Goal: Information Seeking & Learning: Learn about a topic

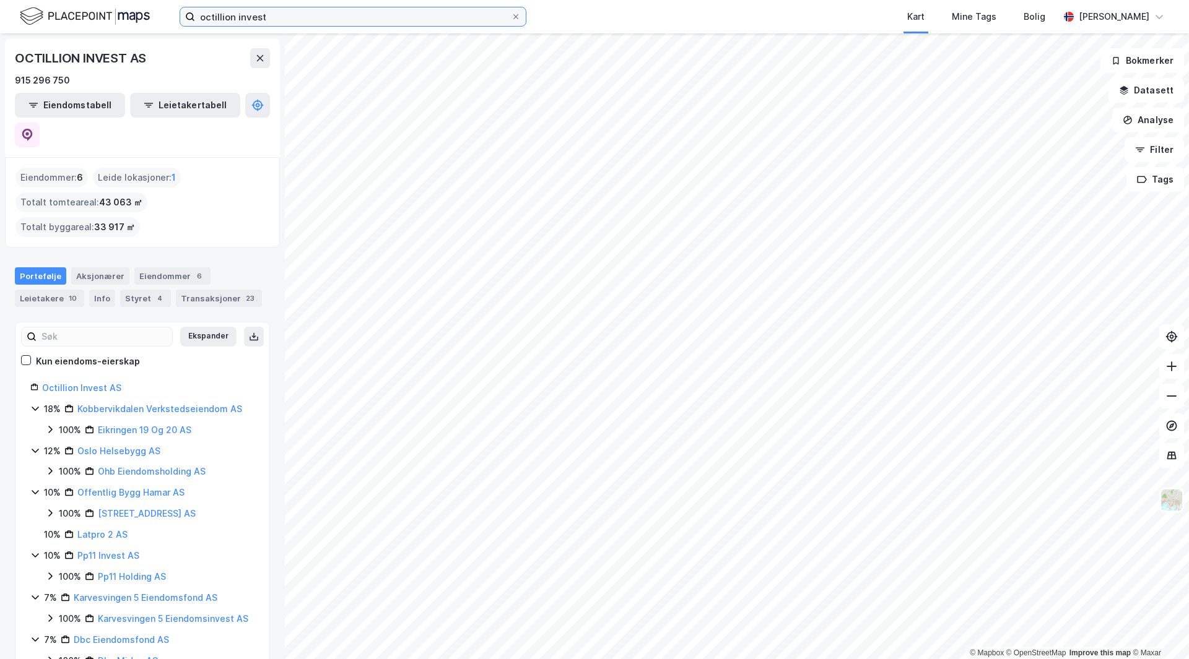
click at [307, 22] on input "octillion invest" at bounding box center [353, 16] width 316 height 19
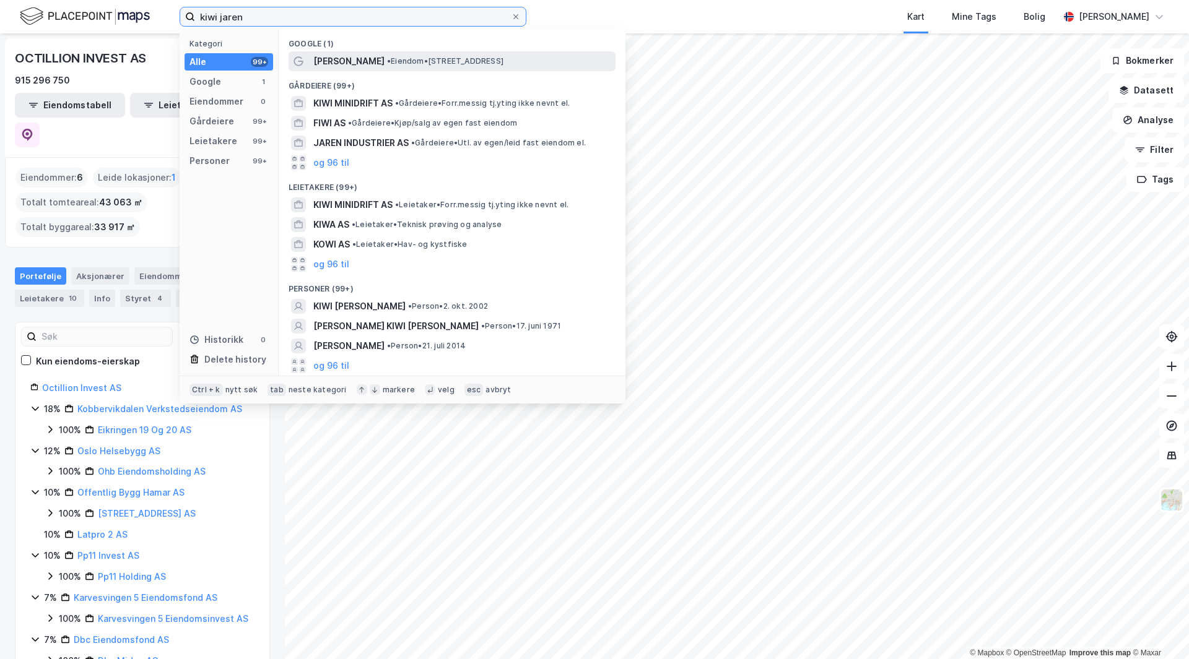
type input "kiwi jaren"
click at [387, 64] on span "• Eiendom • [STREET_ADDRESS]" at bounding box center [445, 61] width 116 height 10
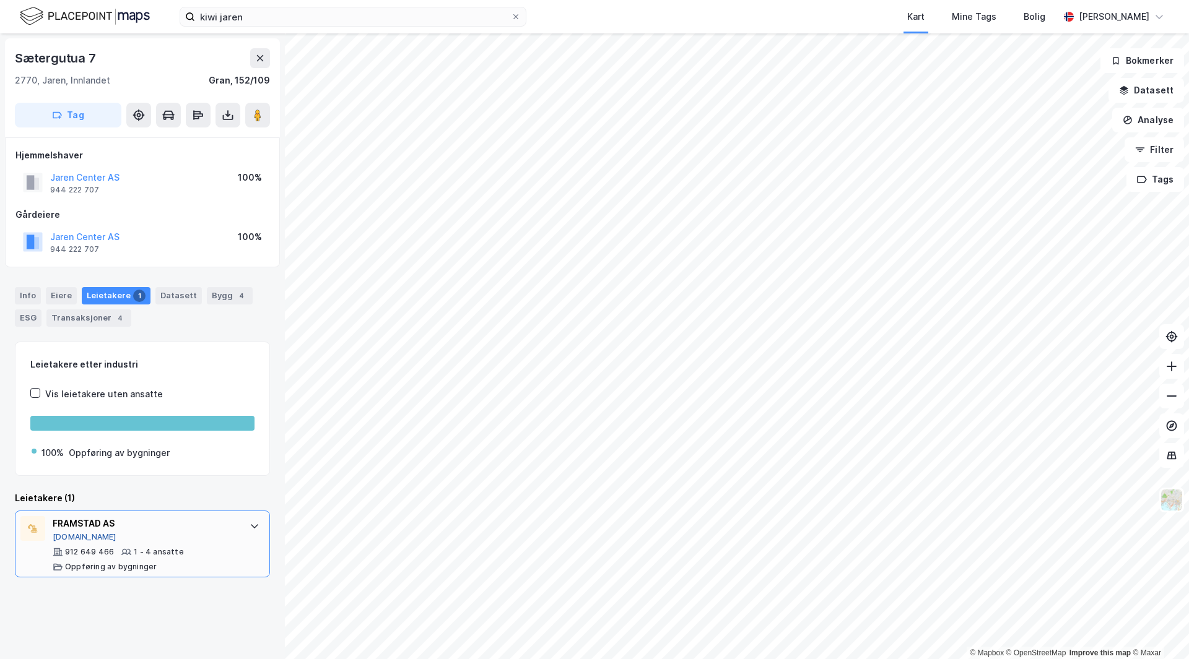
click at [74, 533] on button "[DOMAIN_NAME]" at bounding box center [85, 538] width 64 height 10
click at [24, 291] on div "Info" at bounding box center [28, 295] width 26 height 17
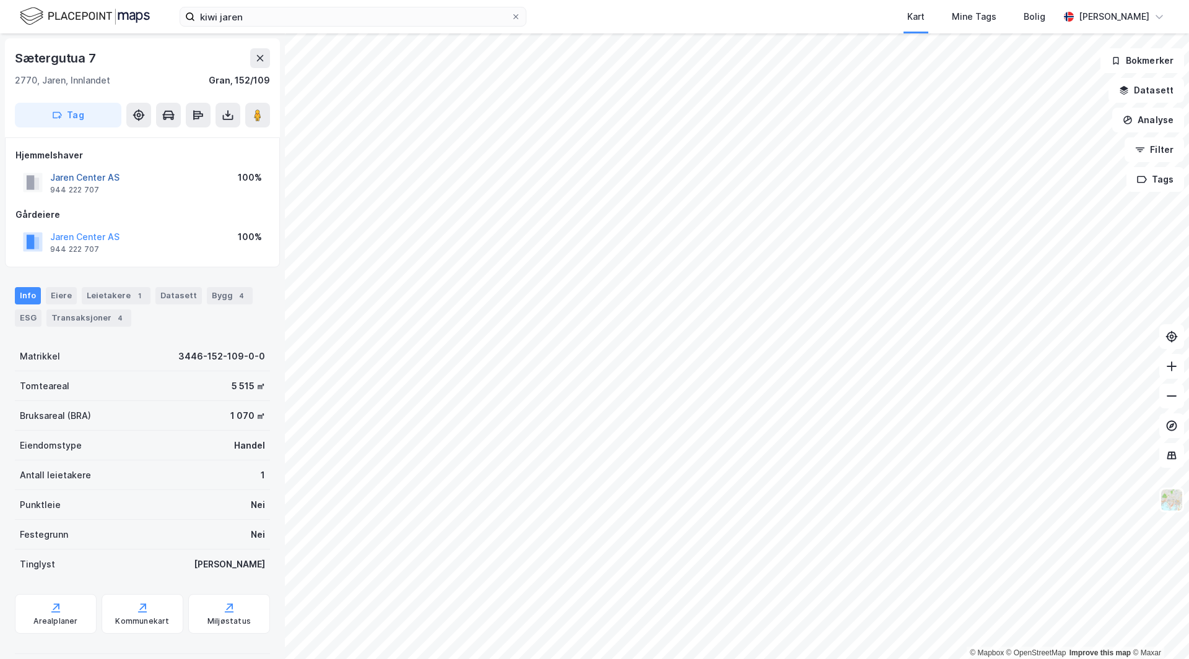
click at [0, 0] on button "Jaren Center AS" at bounding box center [0, 0] width 0 height 0
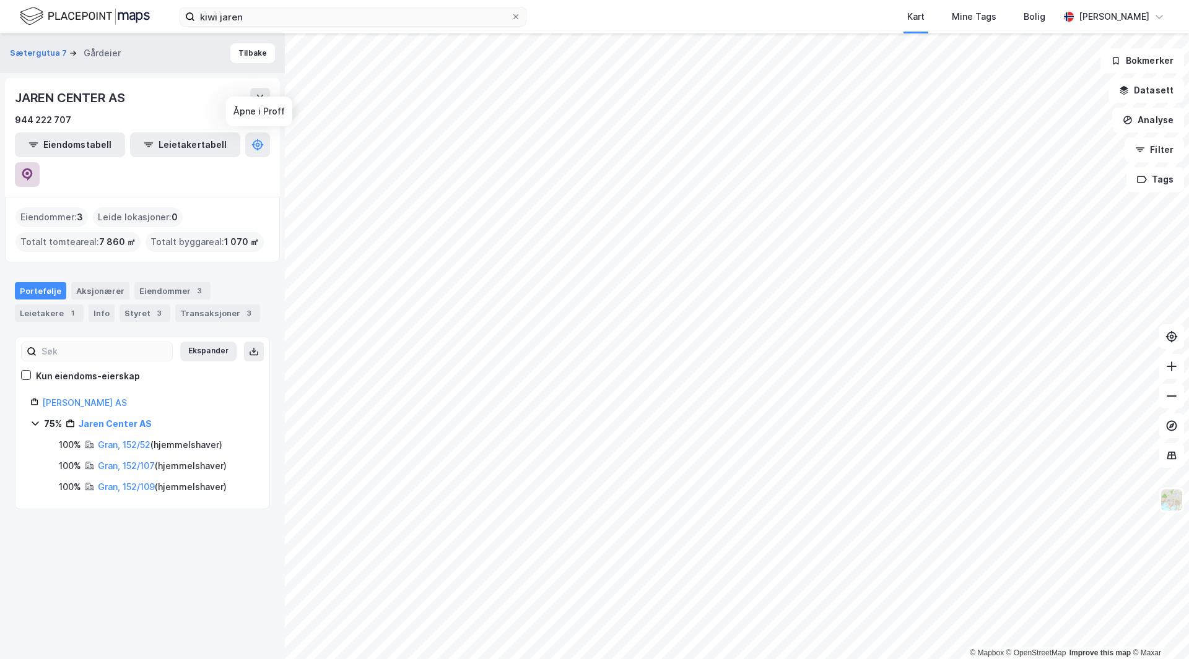
click at [33, 168] on icon at bounding box center [27, 174] width 12 height 12
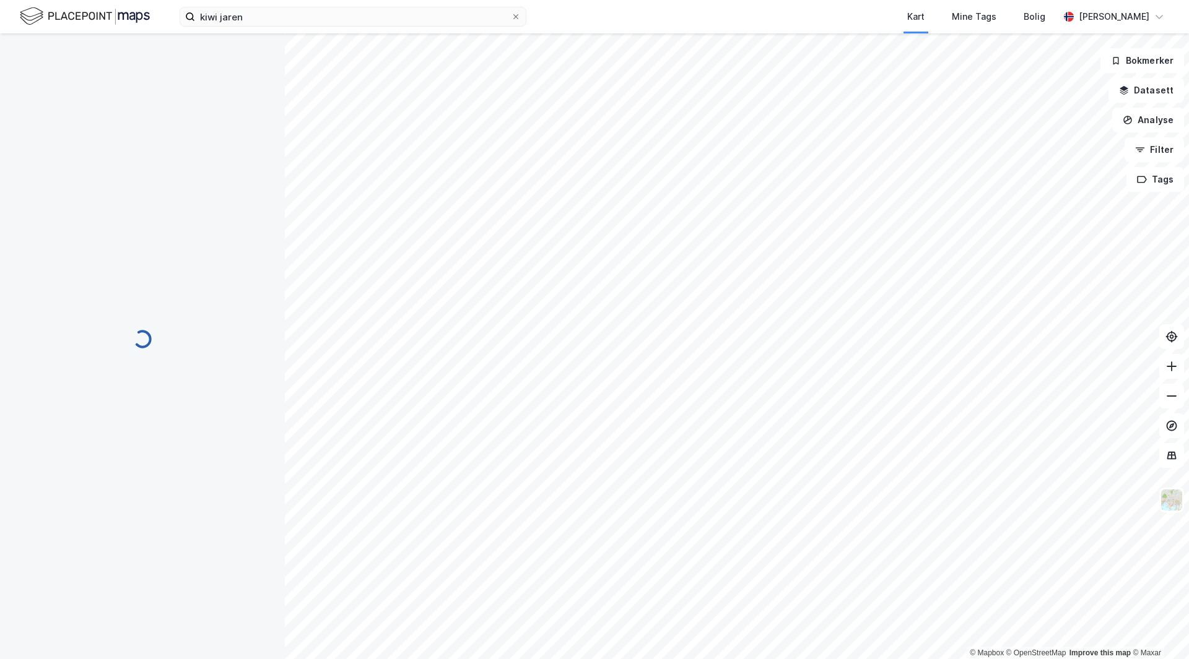
scroll to position [1, 0]
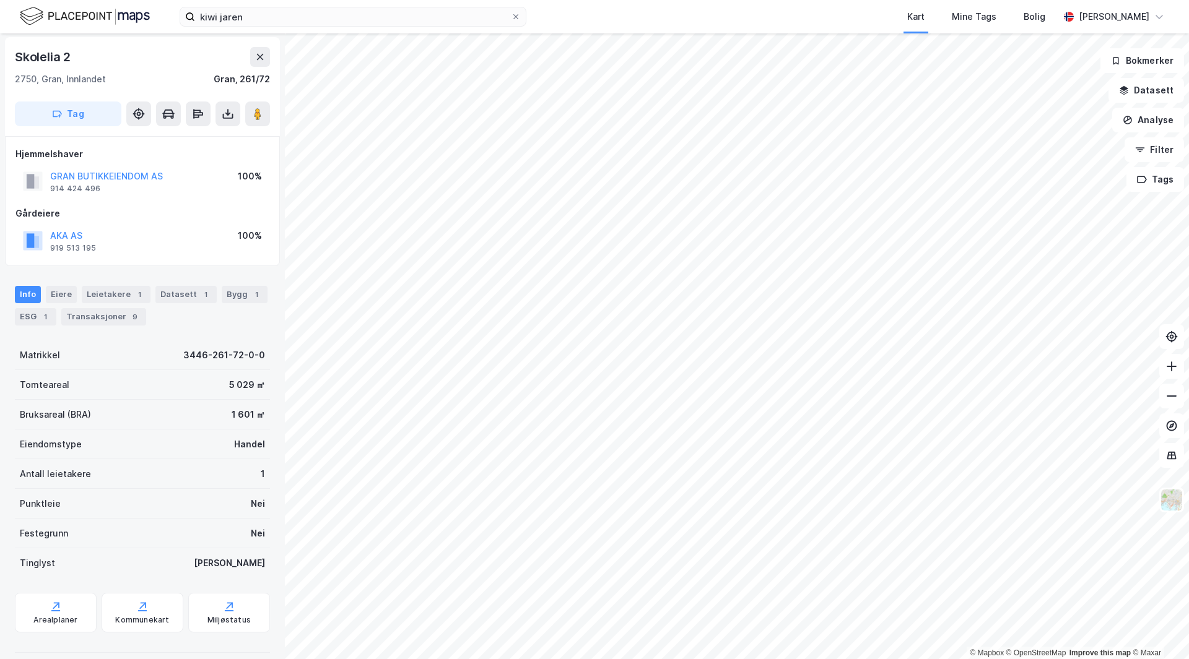
scroll to position [1, 0]
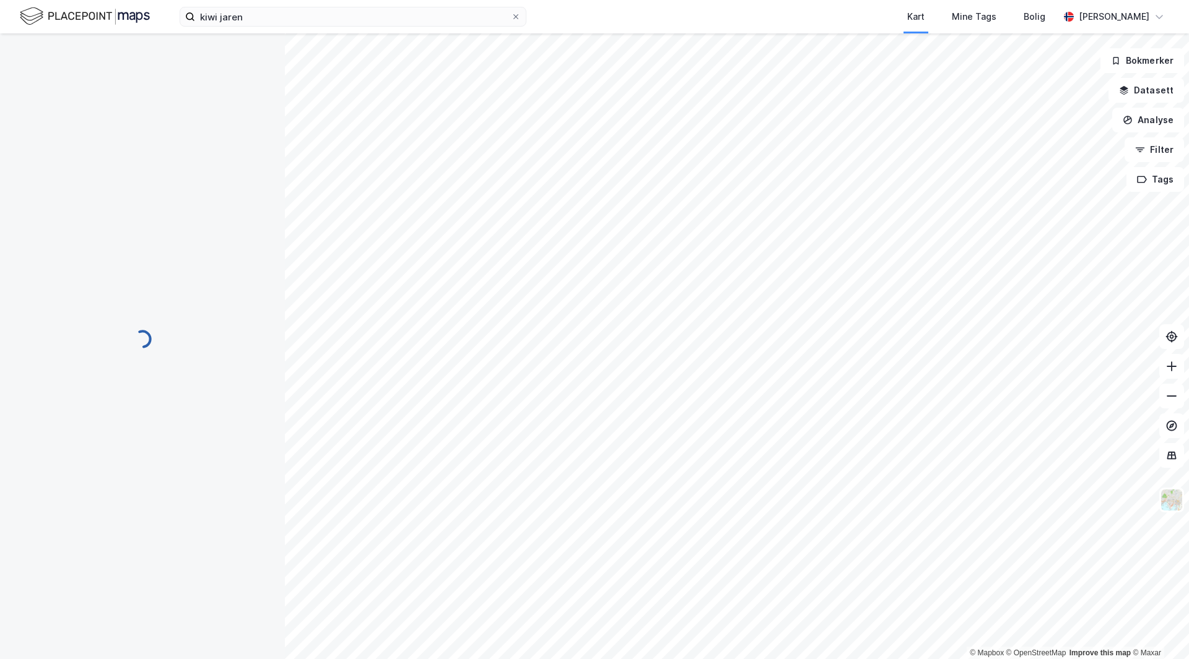
scroll to position [1, 0]
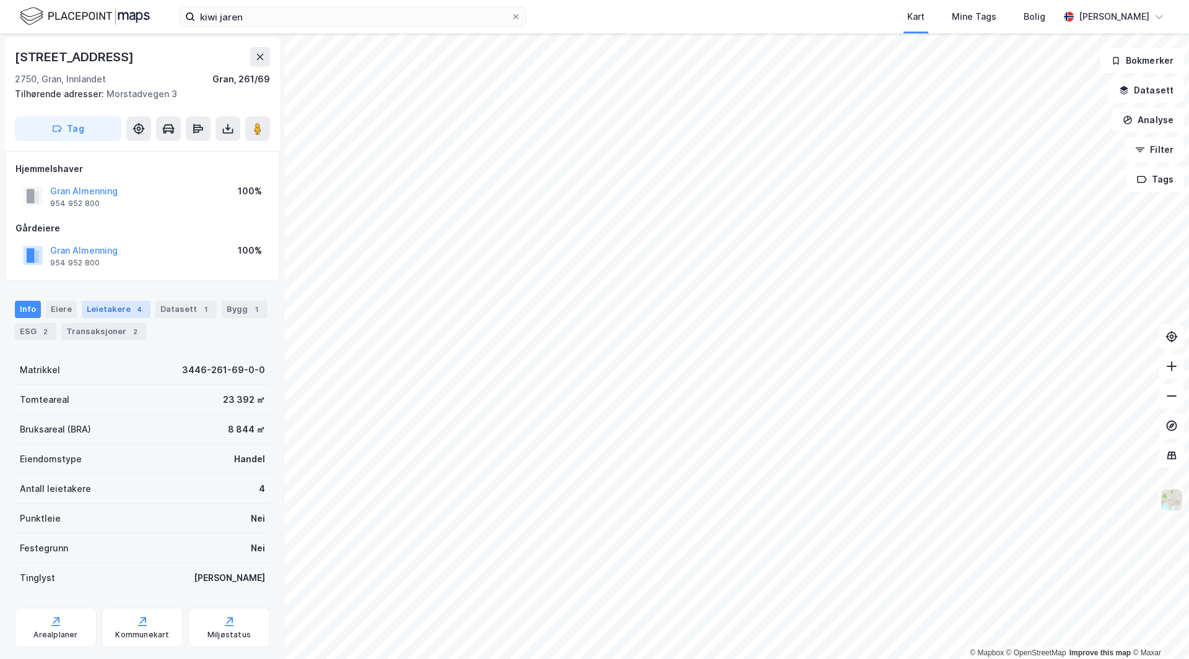
click at [126, 302] on div "Leietakere 4" at bounding box center [116, 309] width 69 height 17
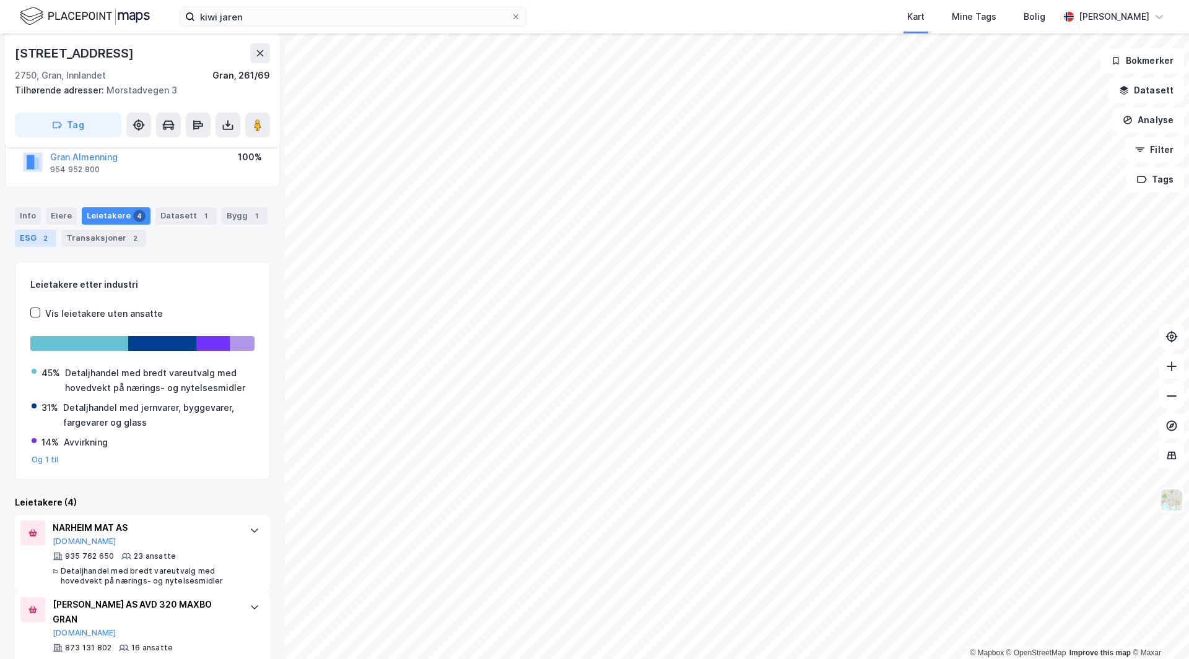
scroll to position [124, 0]
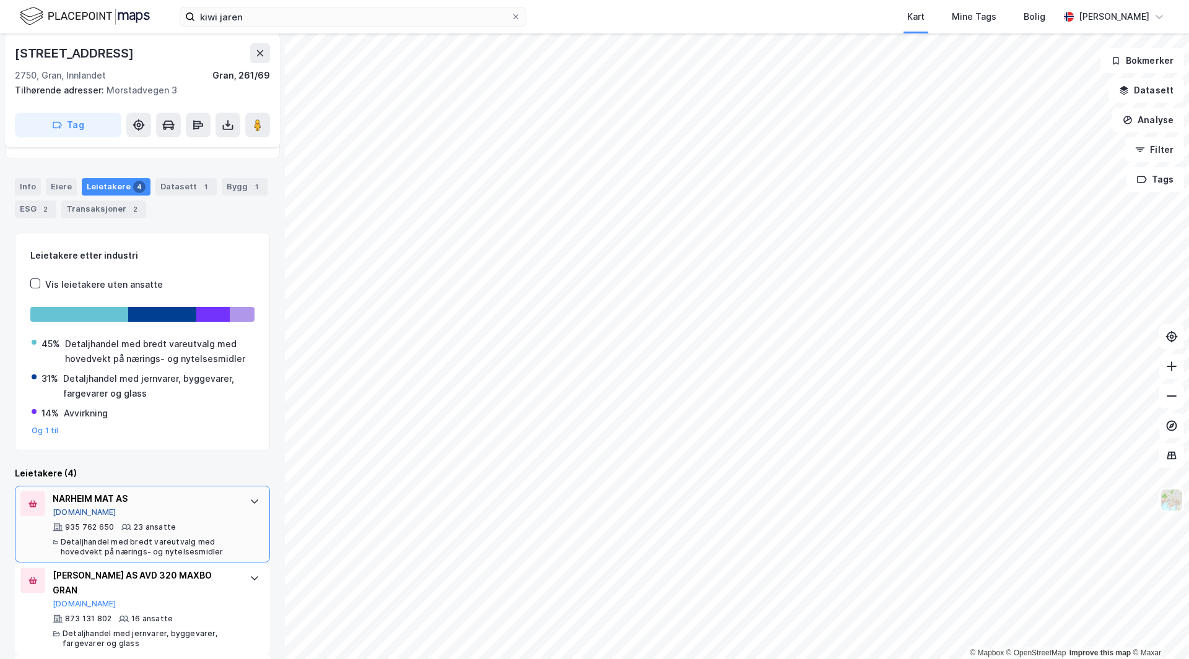
click at [74, 510] on button "[DOMAIN_NAME]" at bounding box center [85, 513] width 64 height 10
click at [24, 191] on div "Info" at bounding box center [28, 186] width 26 height 17
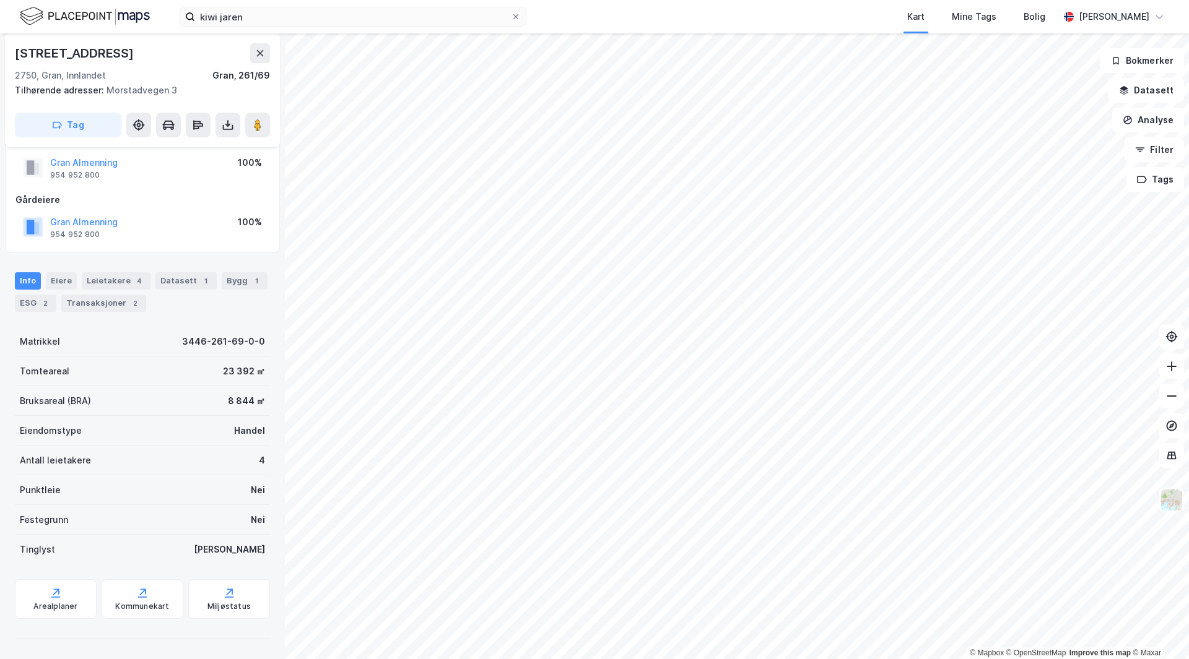
scroll to position [30, 0]
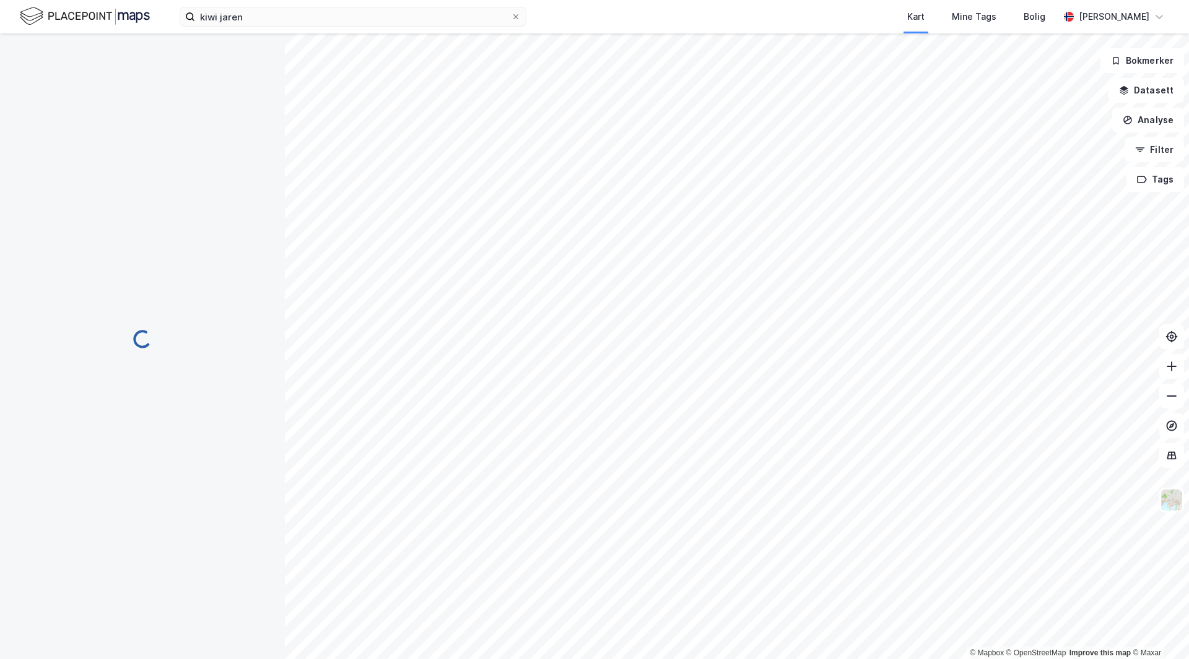
scroll to position [30, 0]
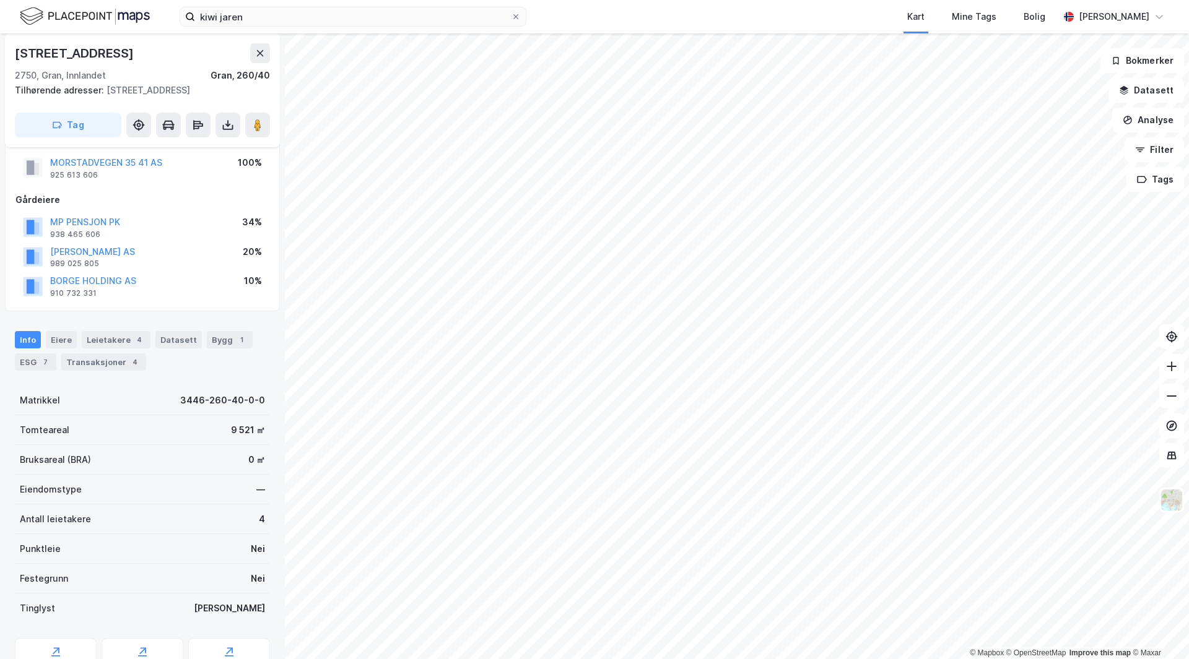
click at [712, 0] on html "kiwi jaren Kart Mine Tags [PERSON_NAME] Skaland © Mapbox © OpenStreetMap Improv…" at bounding box center [594, 329] width 1189 height 659
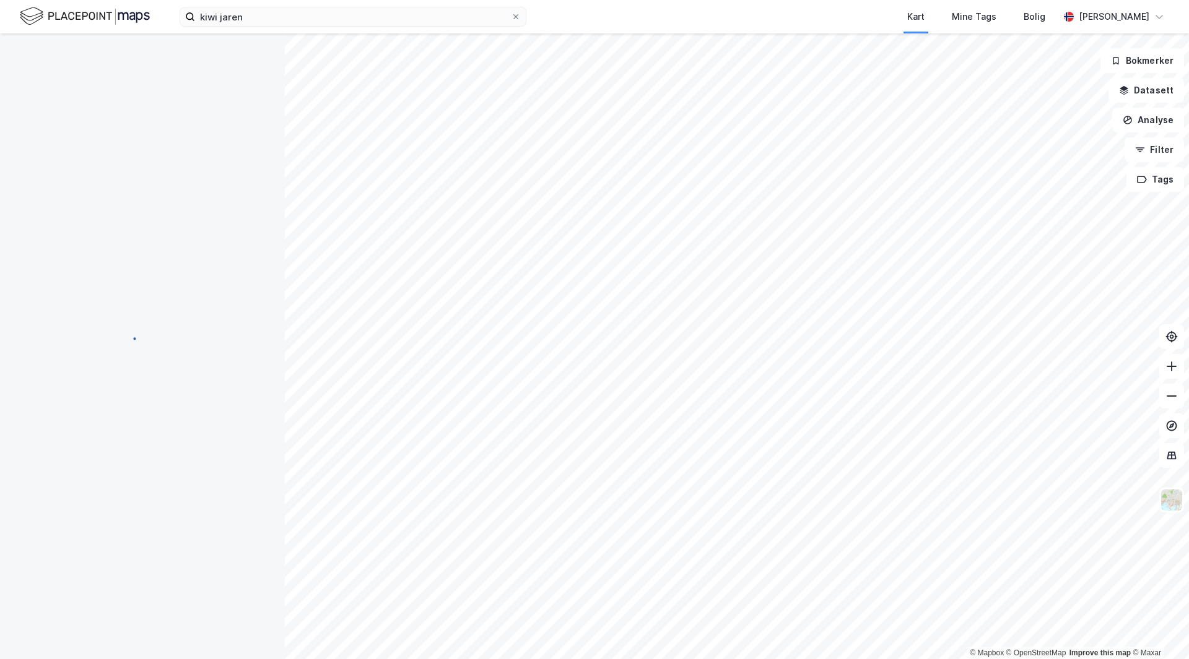
scroll to position [15, 0]
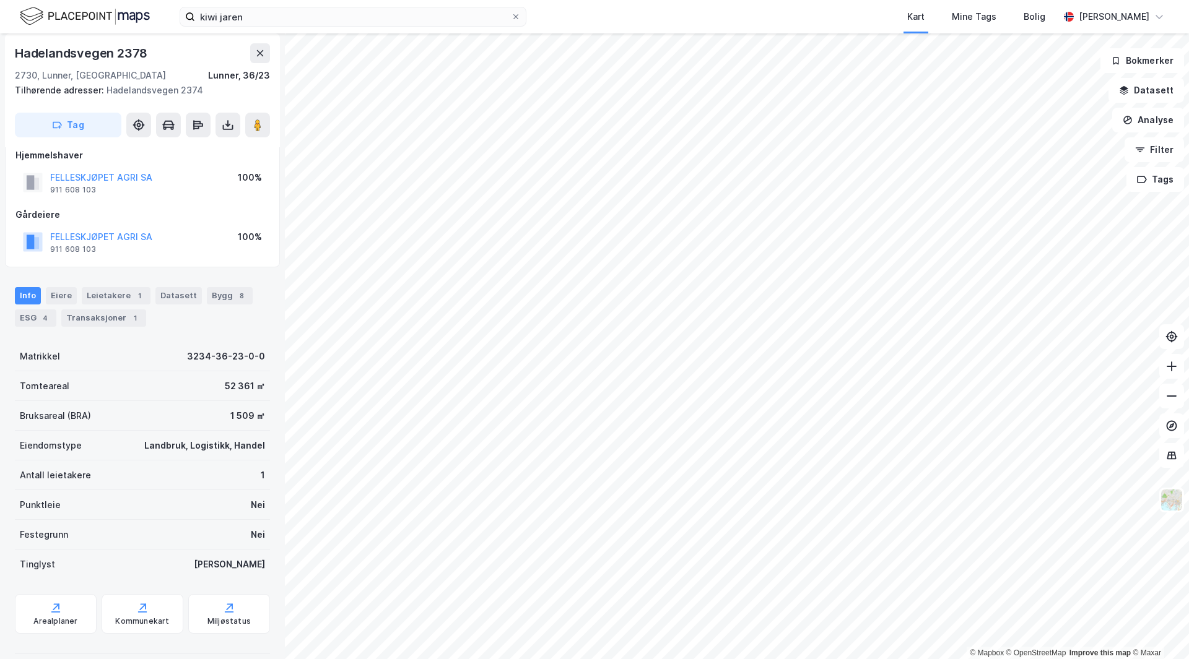
scroll to position [15, 0]
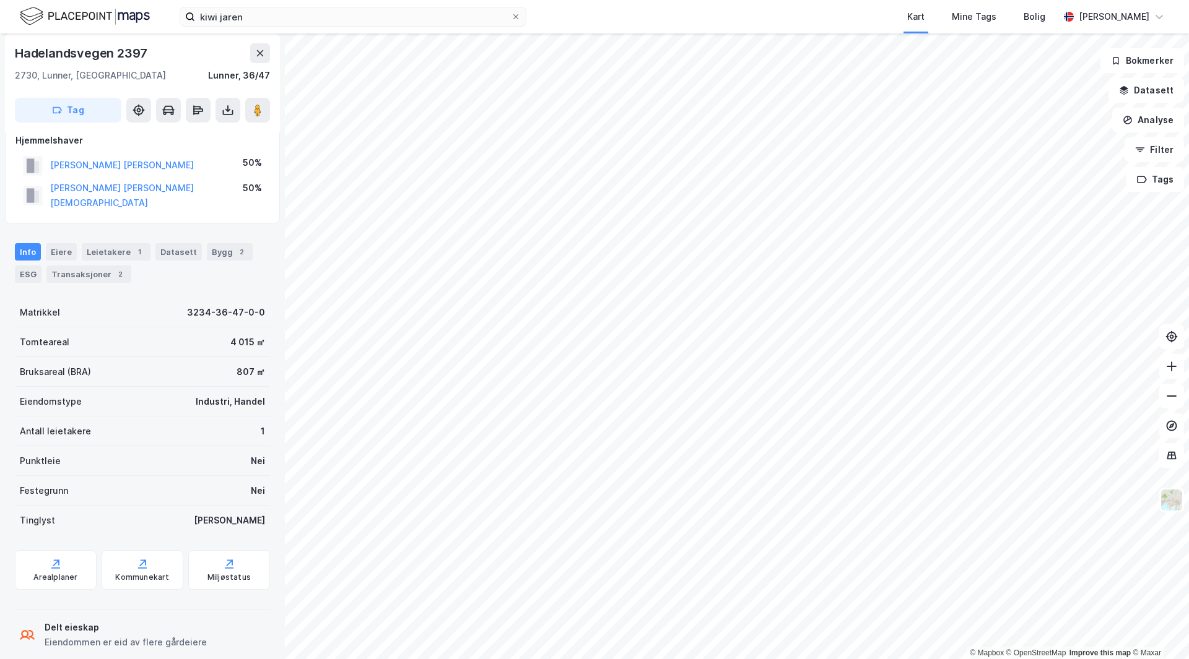
scroll to position [15, 0]
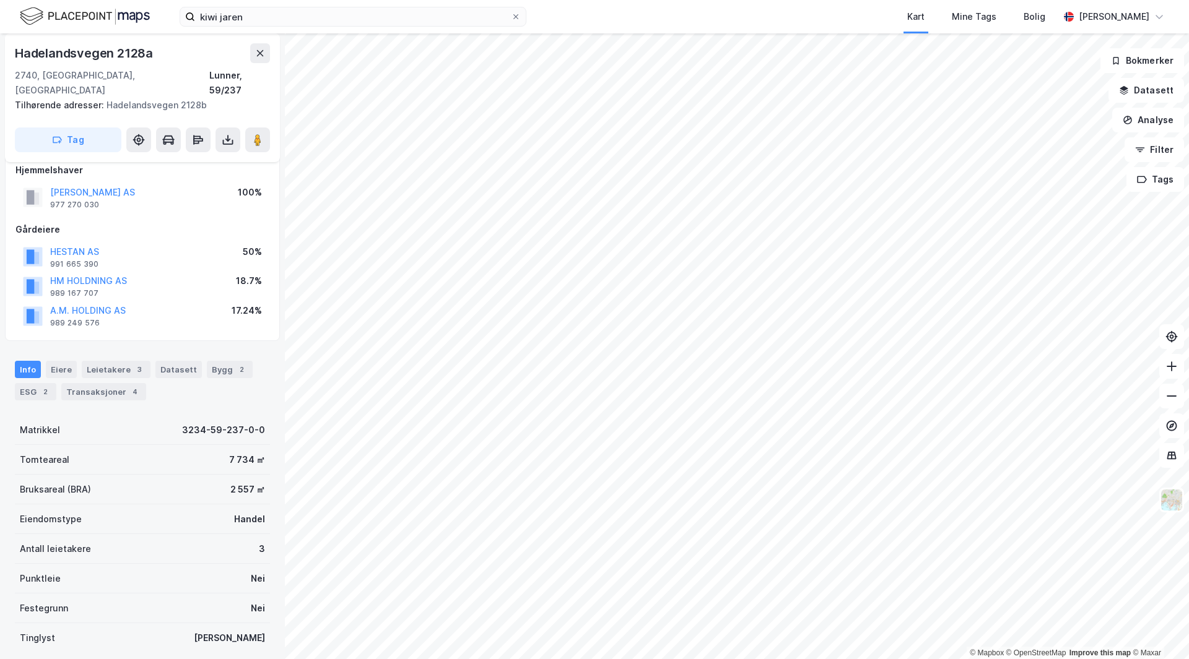
scroll to position [15, 0]
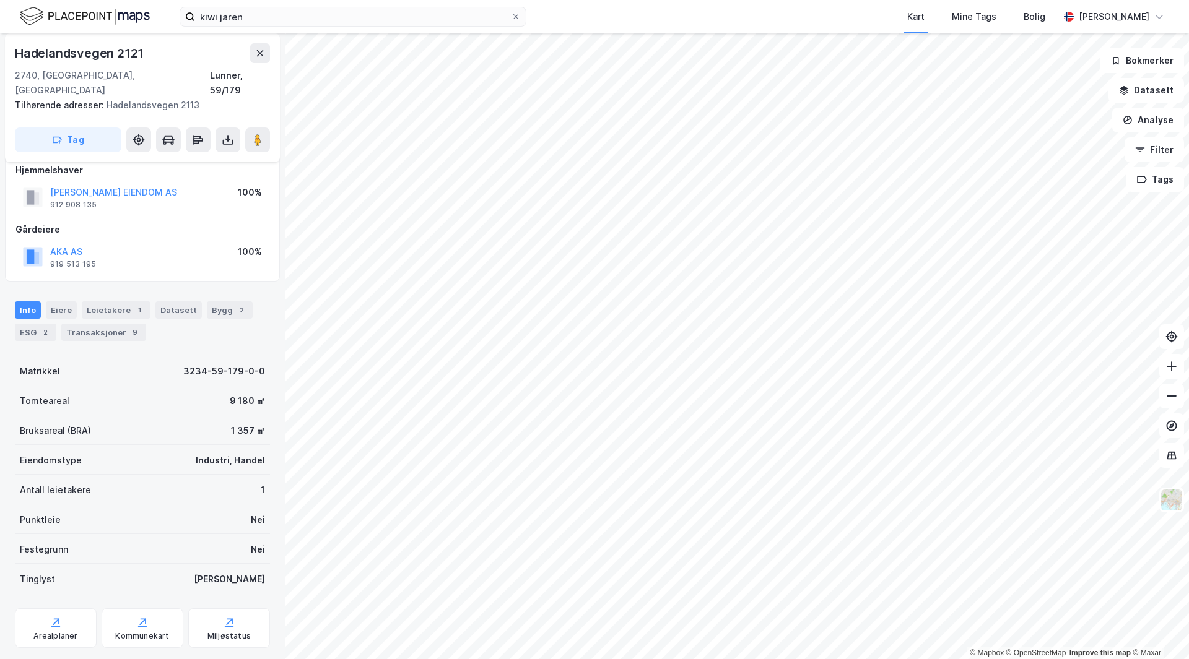
scroll to position [15, 0]
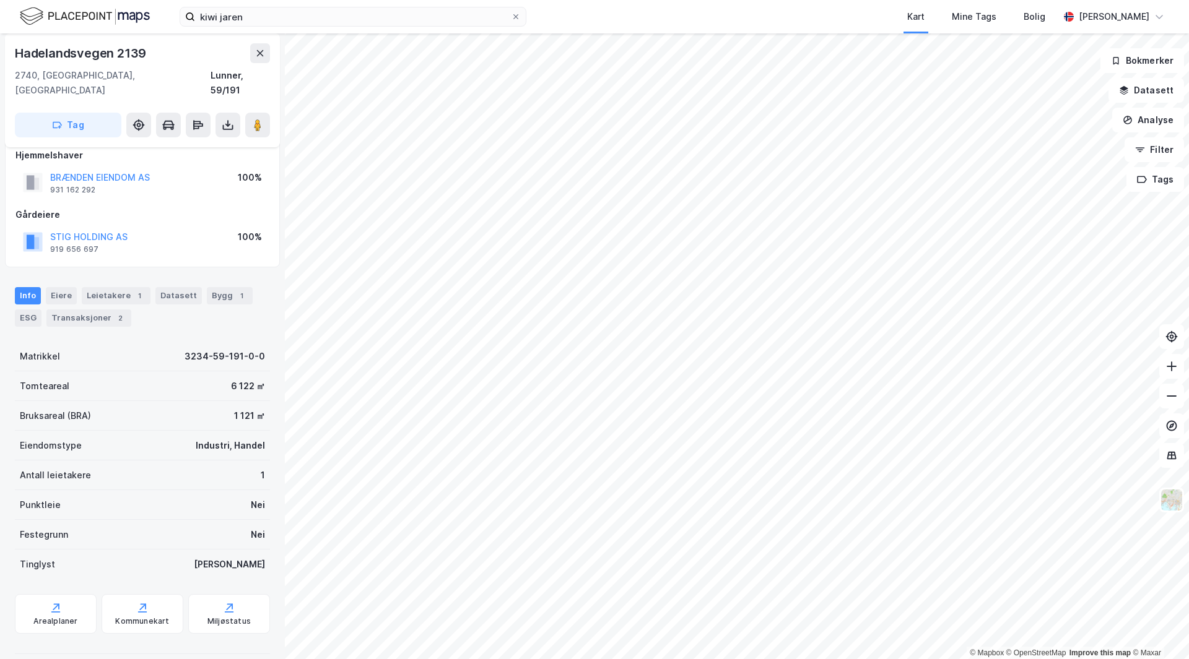
scroll to position [15, 0]
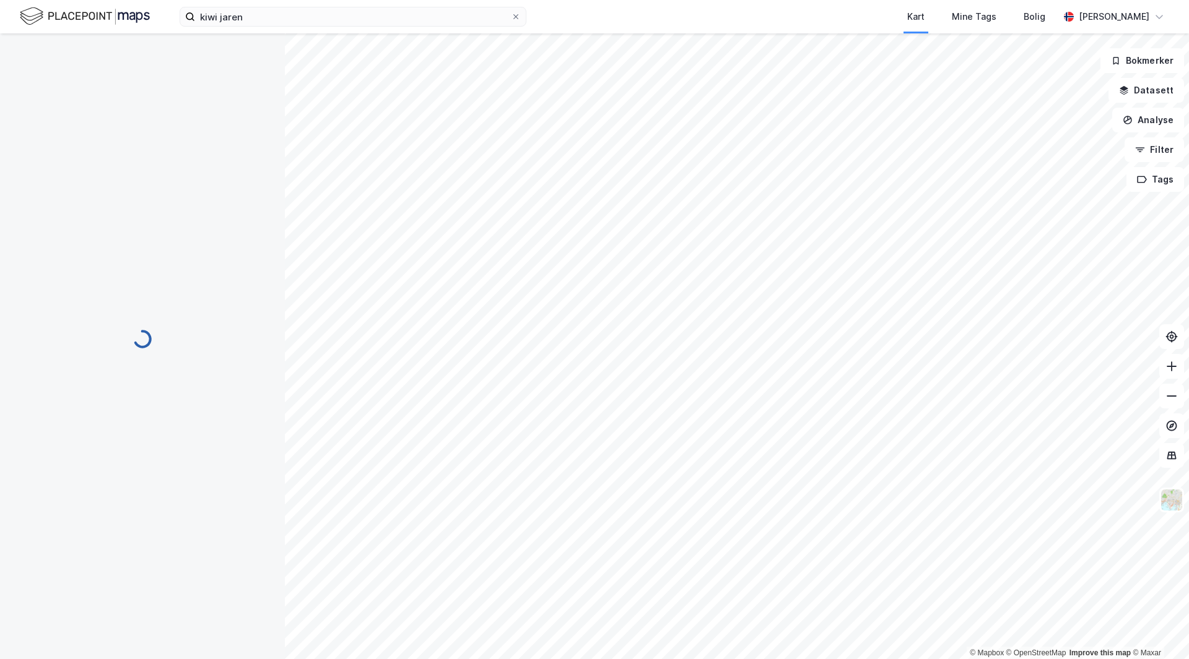
scroll to position [15, 0]
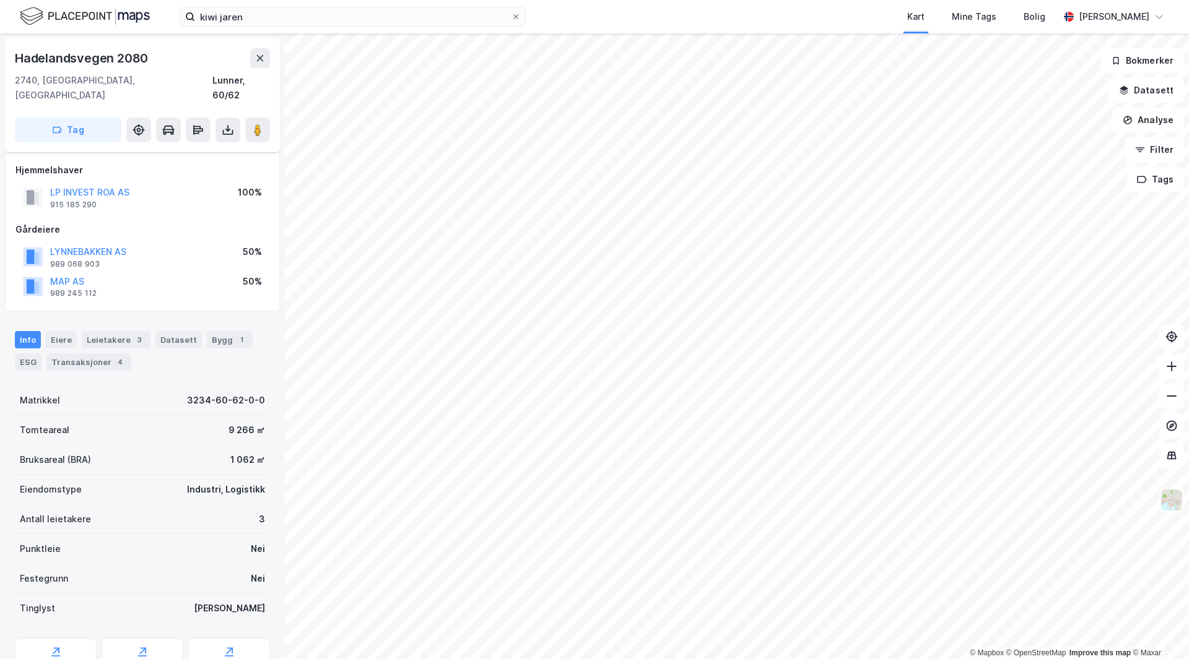
scroll to position [15, 0]
